Goal: Use online tool/utility: Use online tool/utility

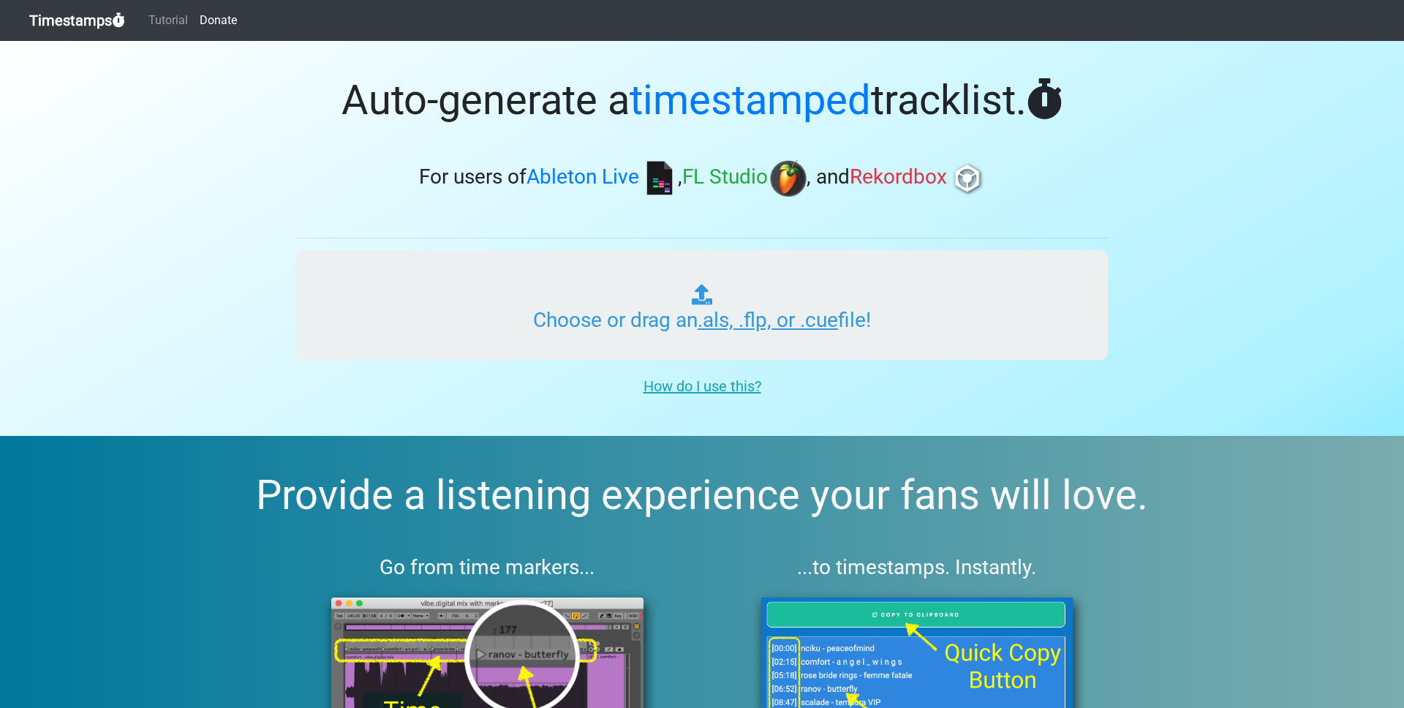
type input "C:\fakepath\250821 Center of the Universe Mix v2.als"
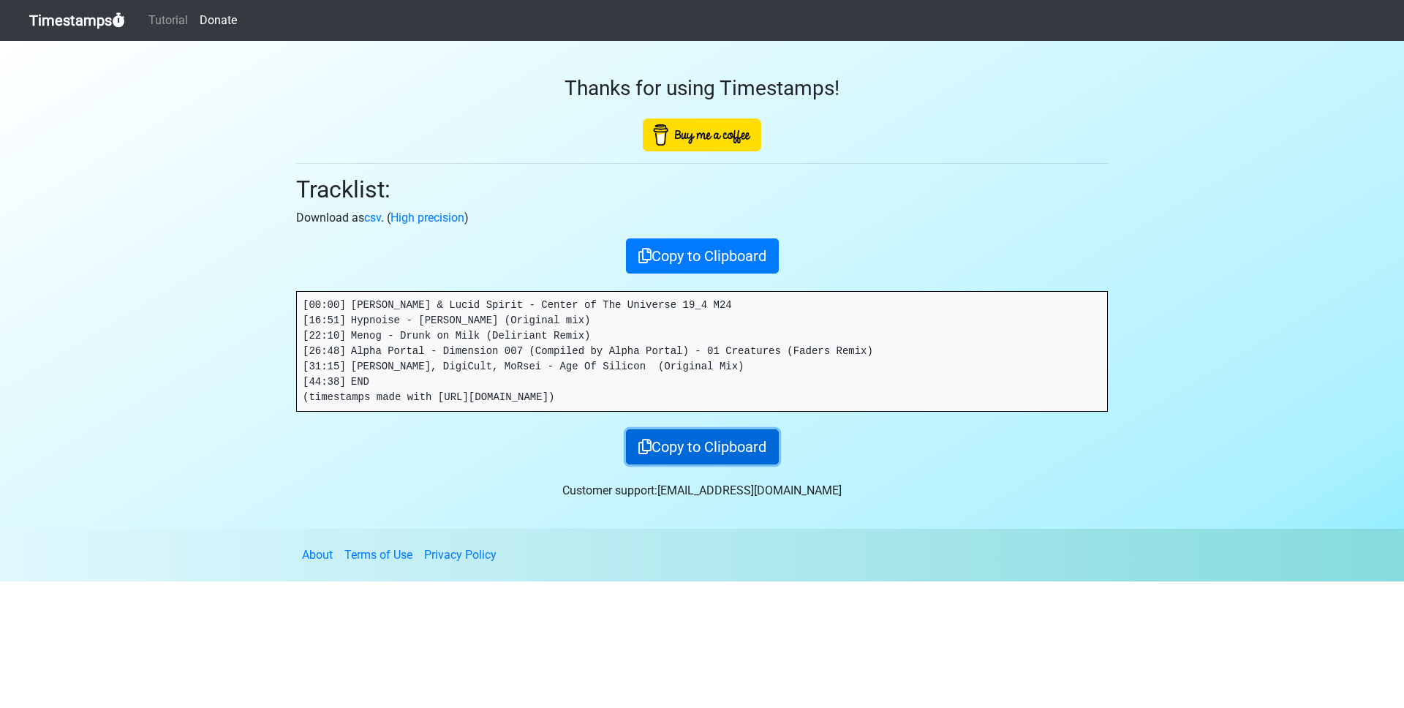
drag, startPoint x: 713, startPoint y: 448, endPoint x: 785, endPoint y: 439, distance: 72.2
click at [714, 448] on button "Copy to Clipboard" at bounding box center [702, 446] width 153 height 35
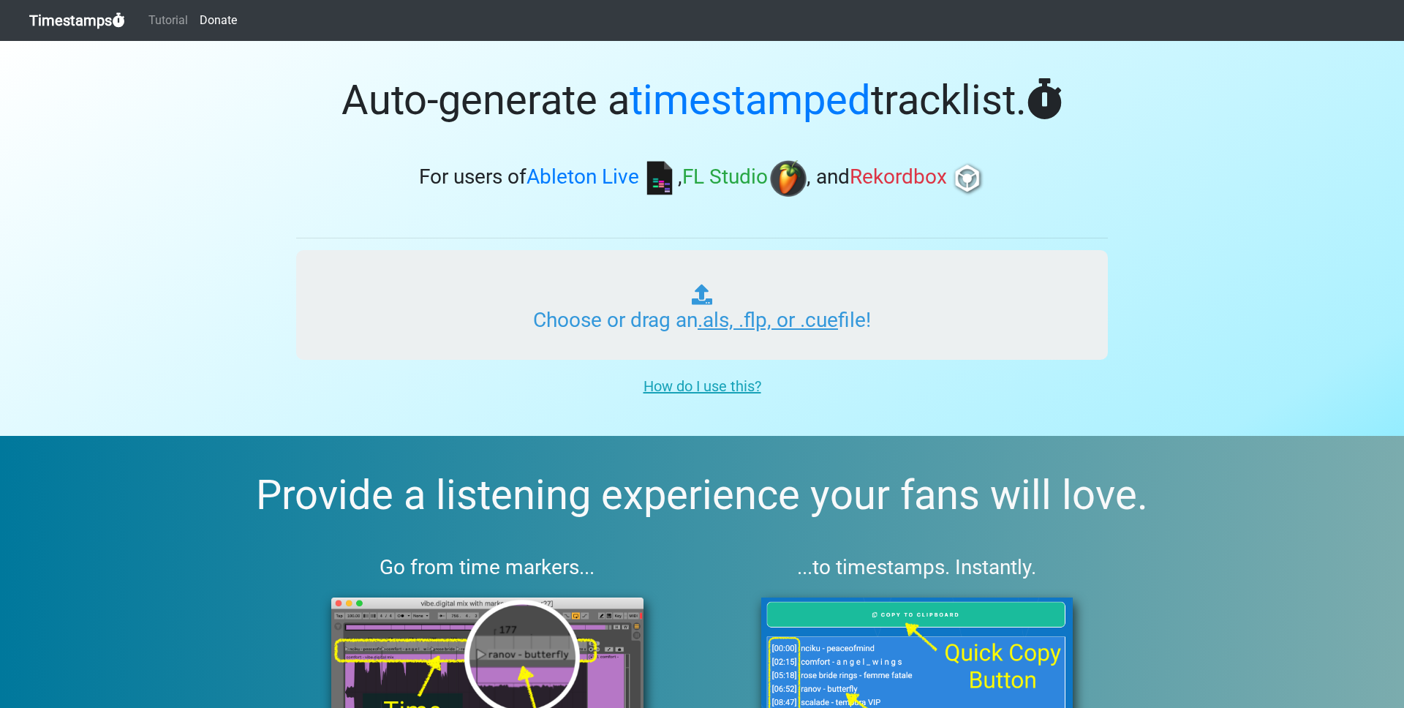
type input "C:\fakepath\250821 Center of the Universe Mix v3.als"
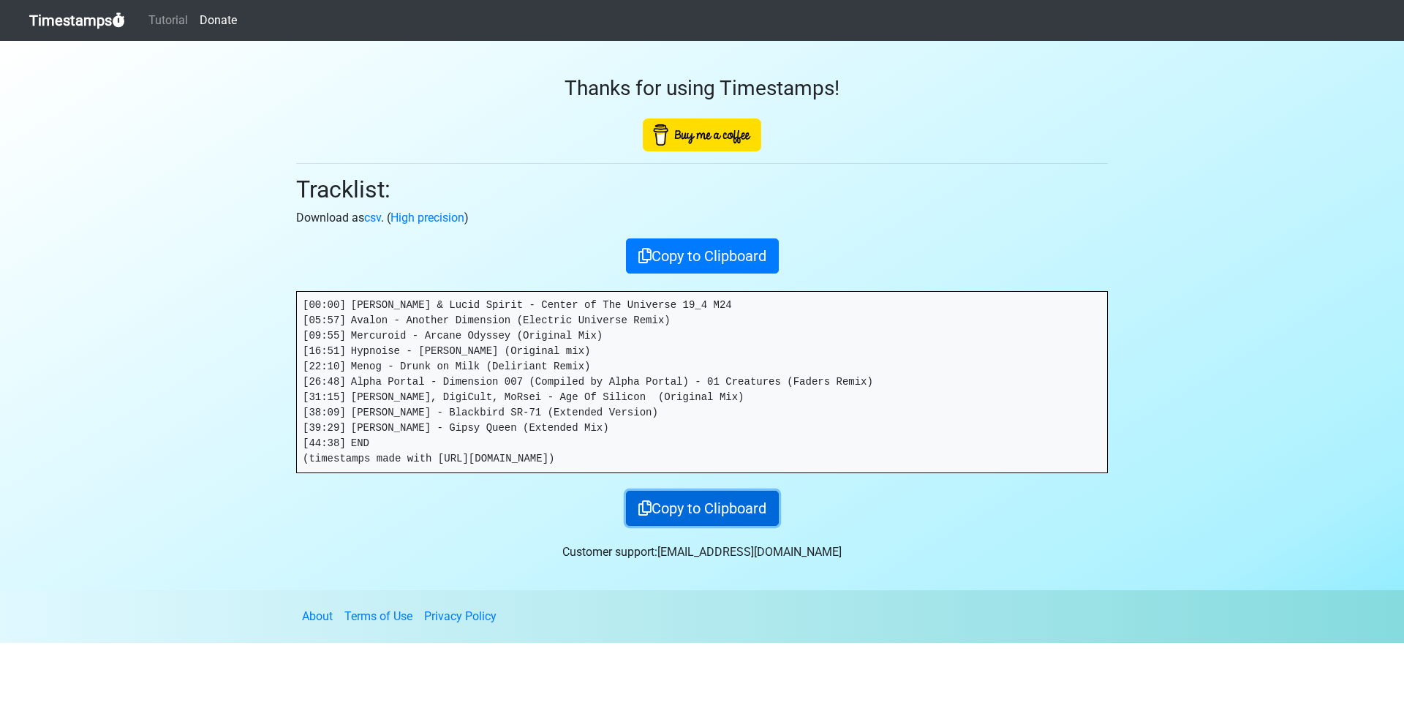
click at [727, 505] on button "Copy to Clipboard" at bounding box center [702, 508] width 153 height 35
